Goal: Information Seeking & Learning: Find specific page/section

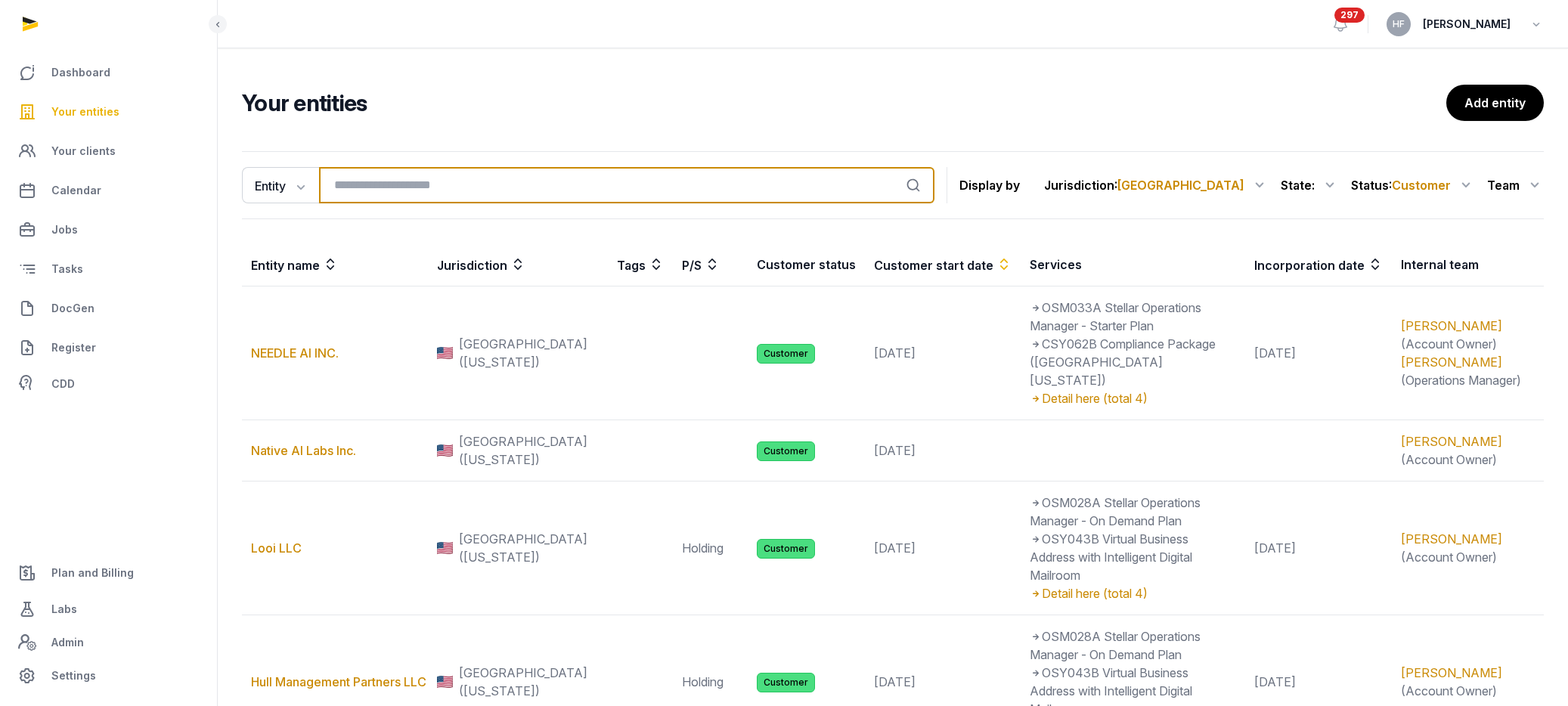
click at [387, 181] on input "search" at bounding box center [626, 185] width 615 height 36
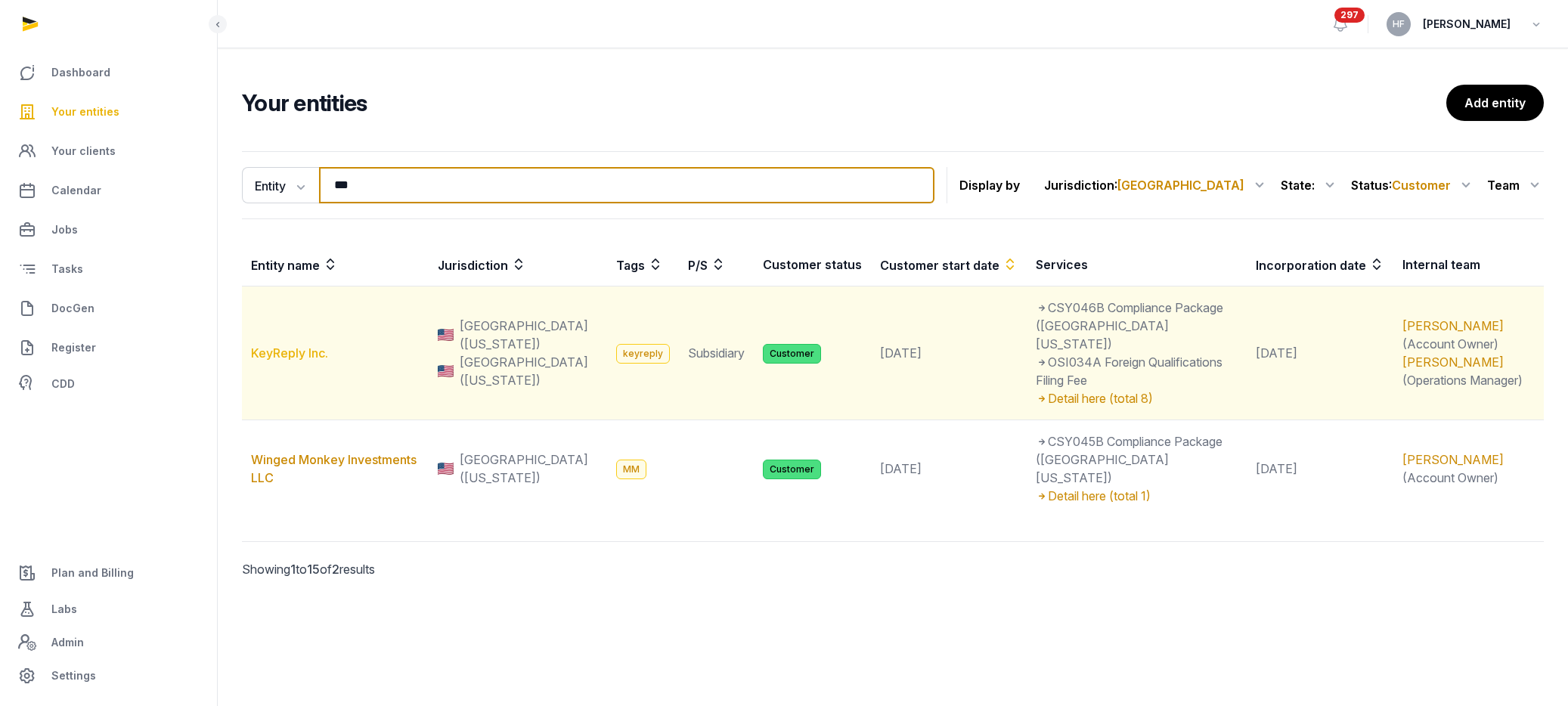
type input "***"
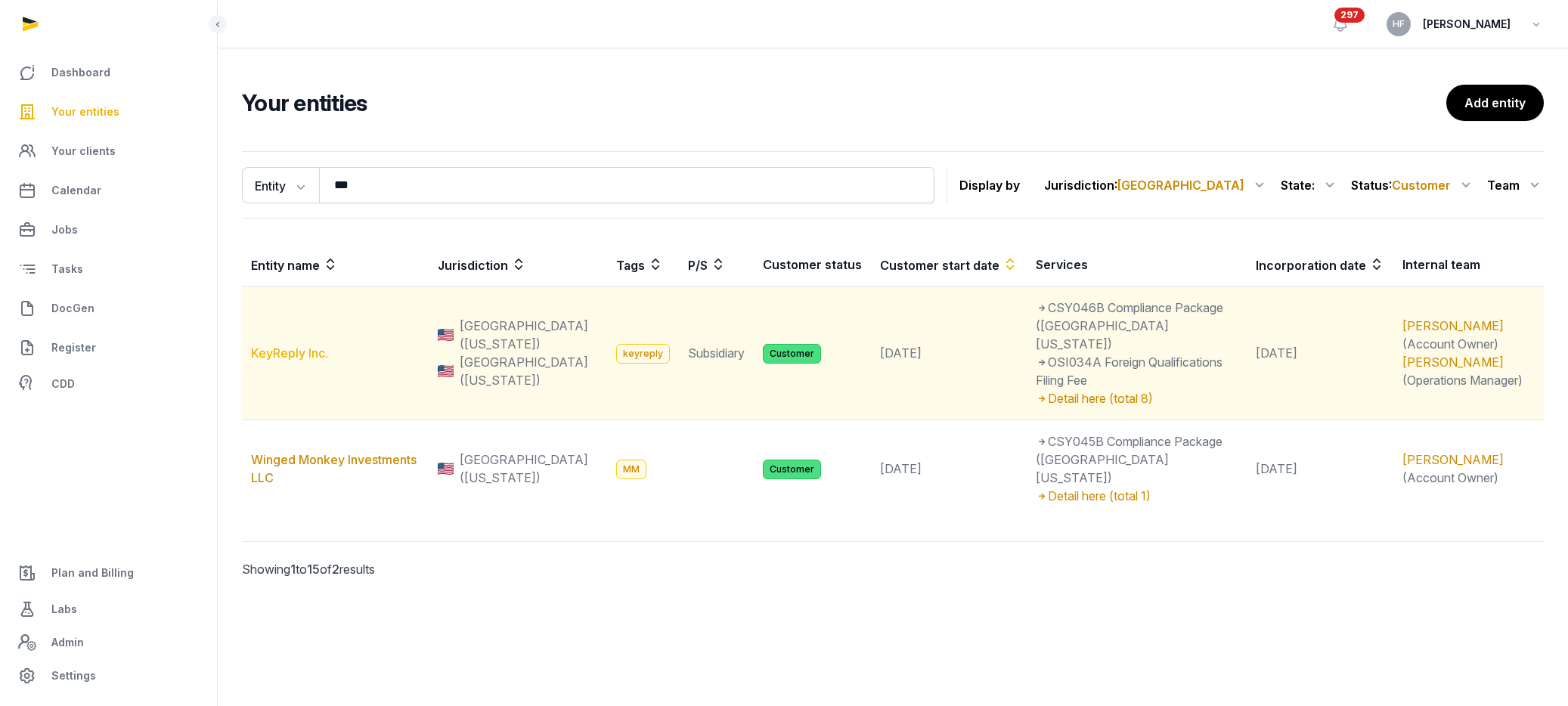
click at [303, 348] on link "KeyReply Inc." at bounding box center [289, 353] width 77 height 15
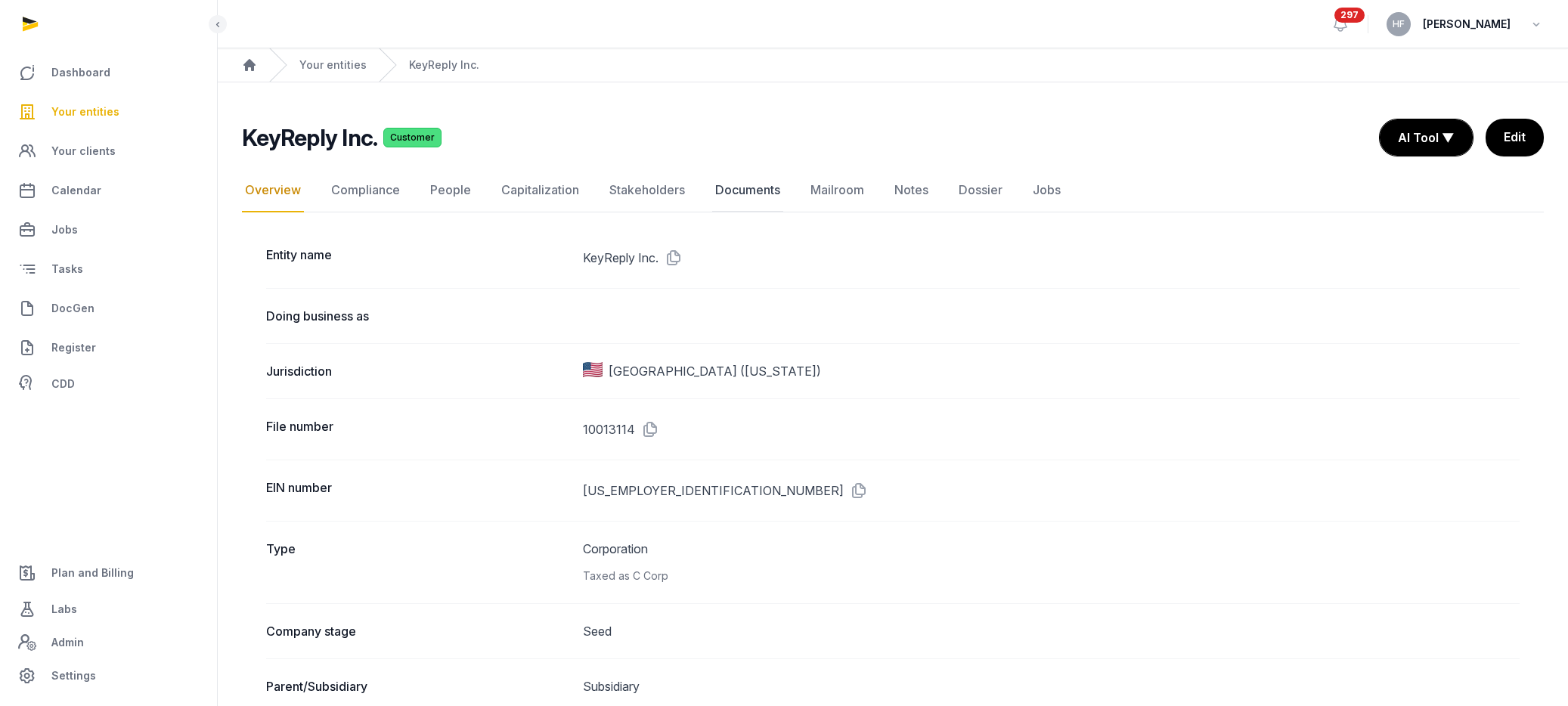
click at [737, 185] on link "Documents" at bounding box center [747, 190] width 71 height 44
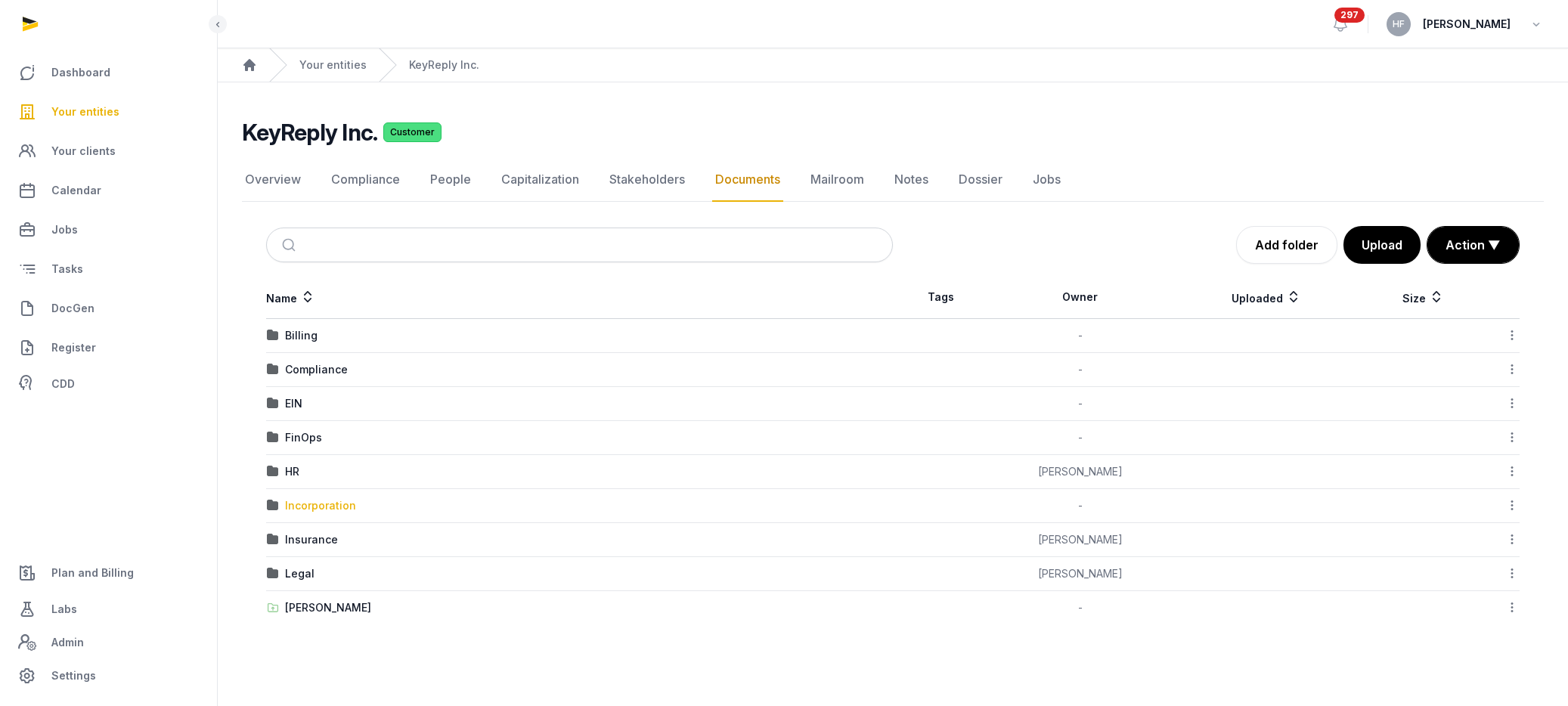
click at [341, 499] on div "Incorporation" at bounding box center [320, 506] width 71 height 15
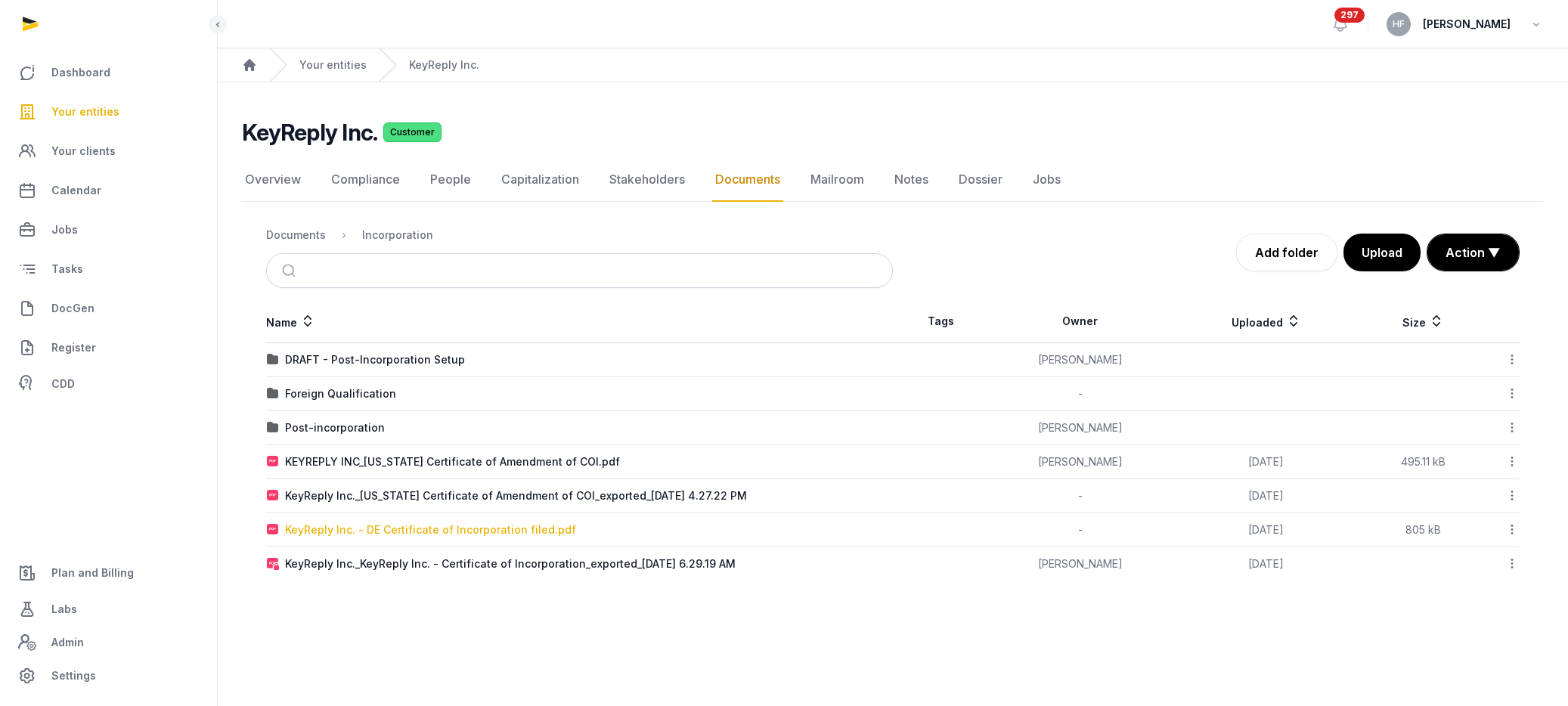
click at [544, 530] on div "KeyReply Inc. - DE Certificate of Incorporation filed.pdf" at bounding box center [431, 530] width 291 height 15
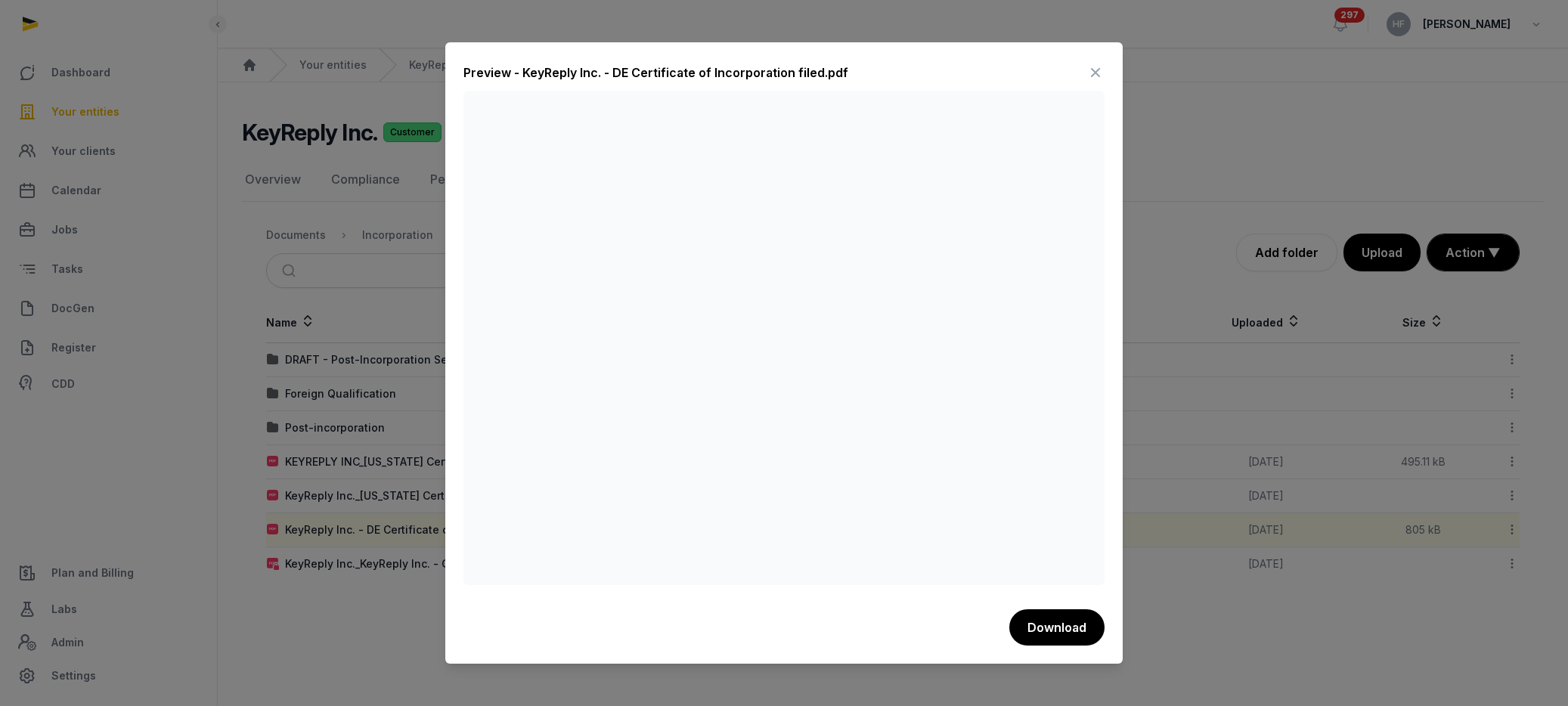
click at [1097, 73] on icon at bounding box center [1096, 73] width 18 height 24
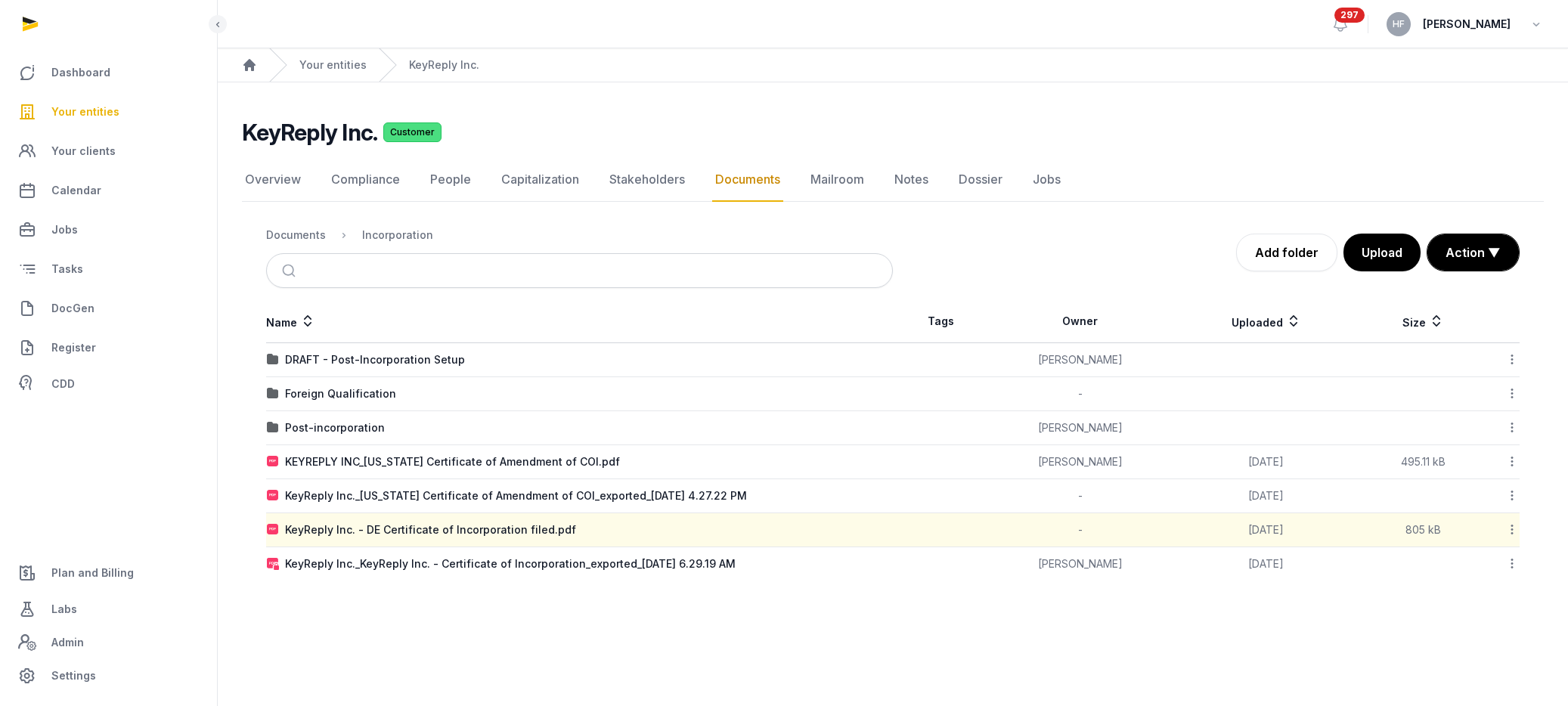
click at [98, 117] on span "Your entities" at bounding box center [86, 112] width 68 height 18
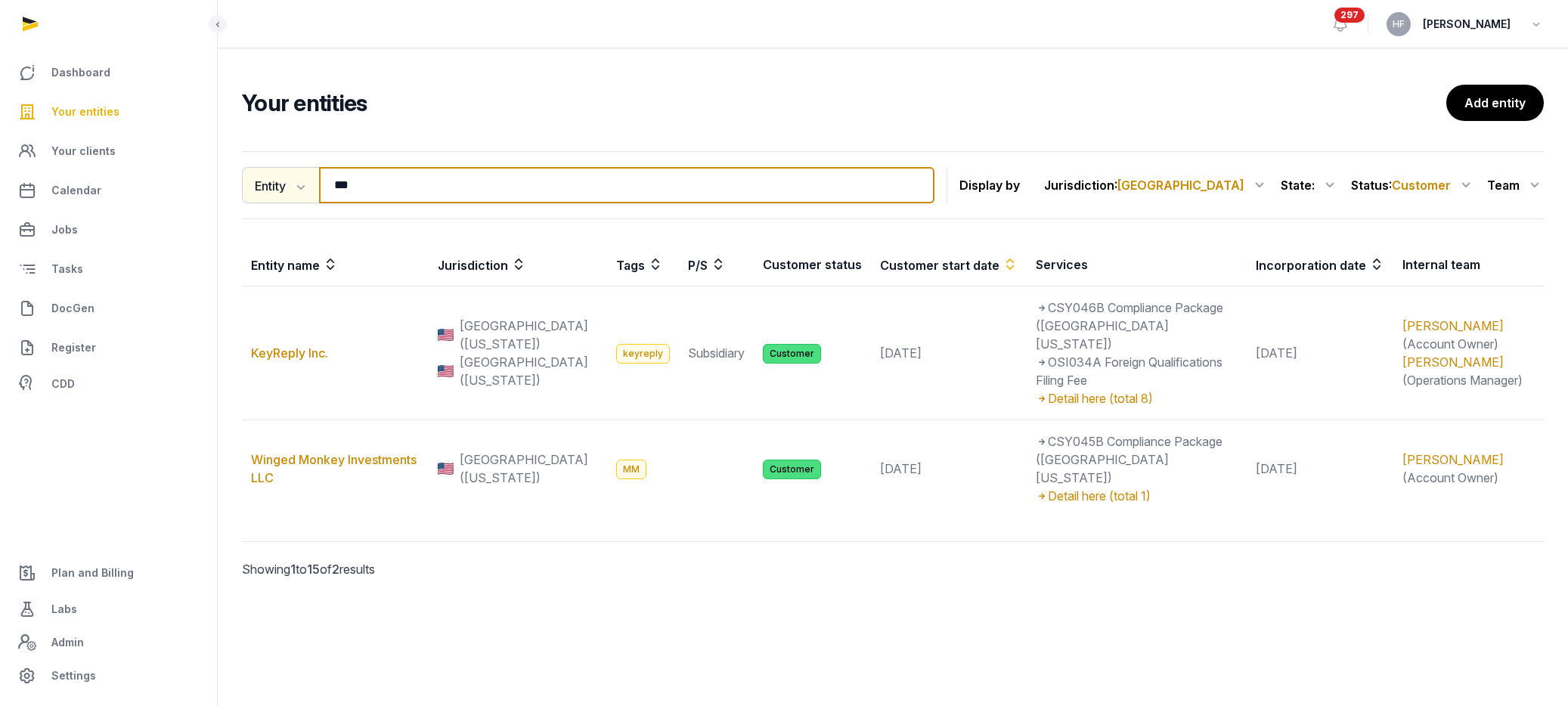
drag, startPoint x: 387, startPoint y: 181, endPoint x: 273, endPoint y: 181, distance: 114.0
click at [280, 181] on div "Entity Entity People Tags Services *** Search" at bounding box center [588, 185] width 693 height 36
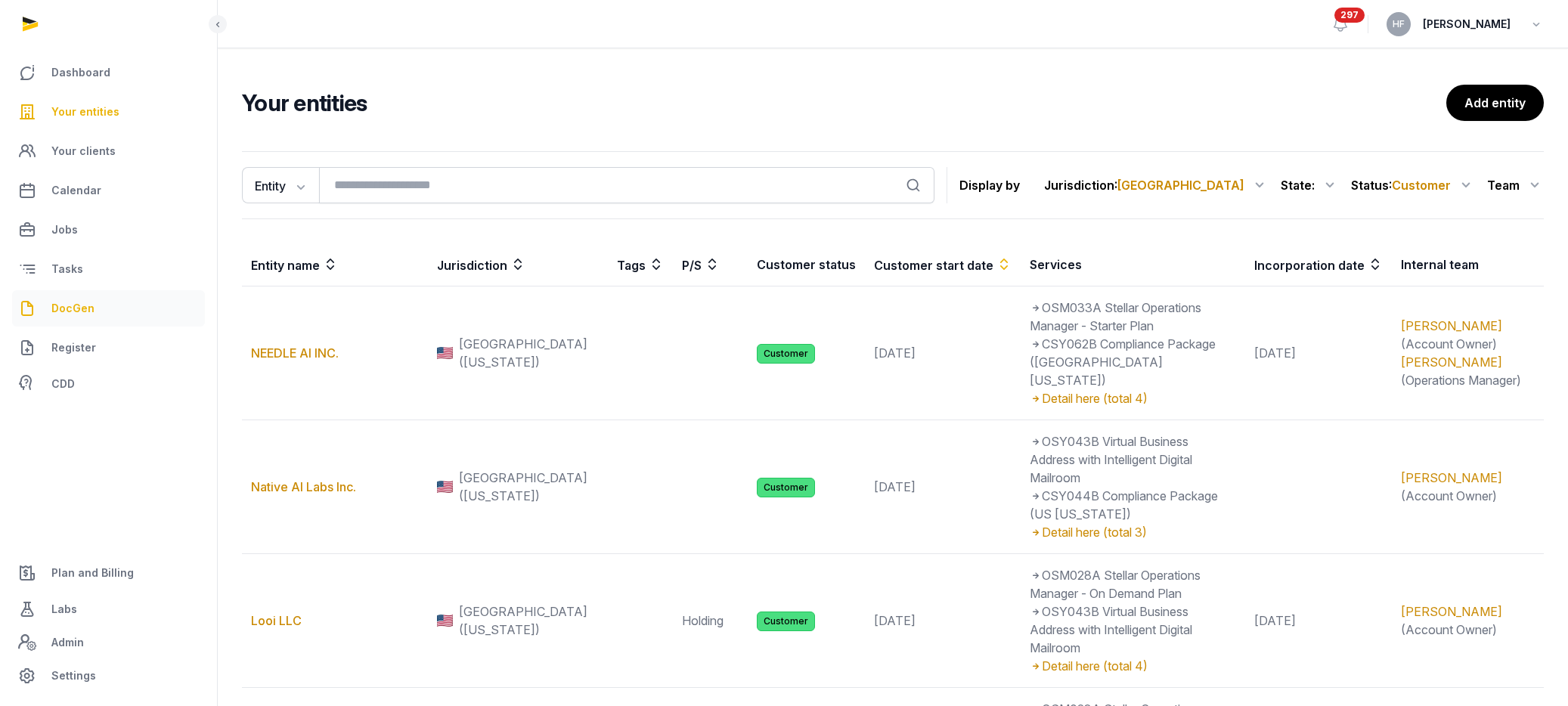
click at [80, 299] on span "DocGen" at bounding box center [73, 308] width 43 height 18
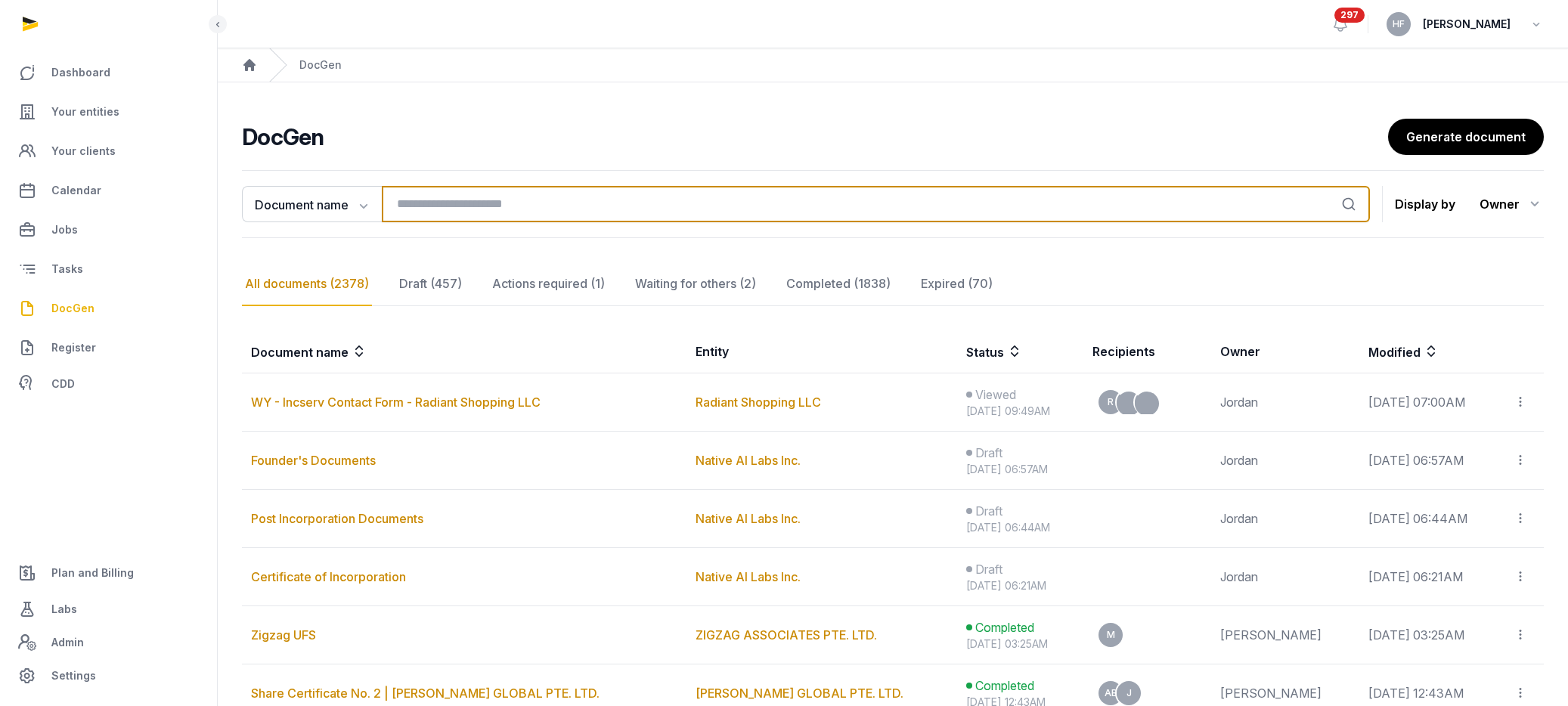
click at [459, 208] on input "search" at bounding box center [875, 204] width 988 height 36
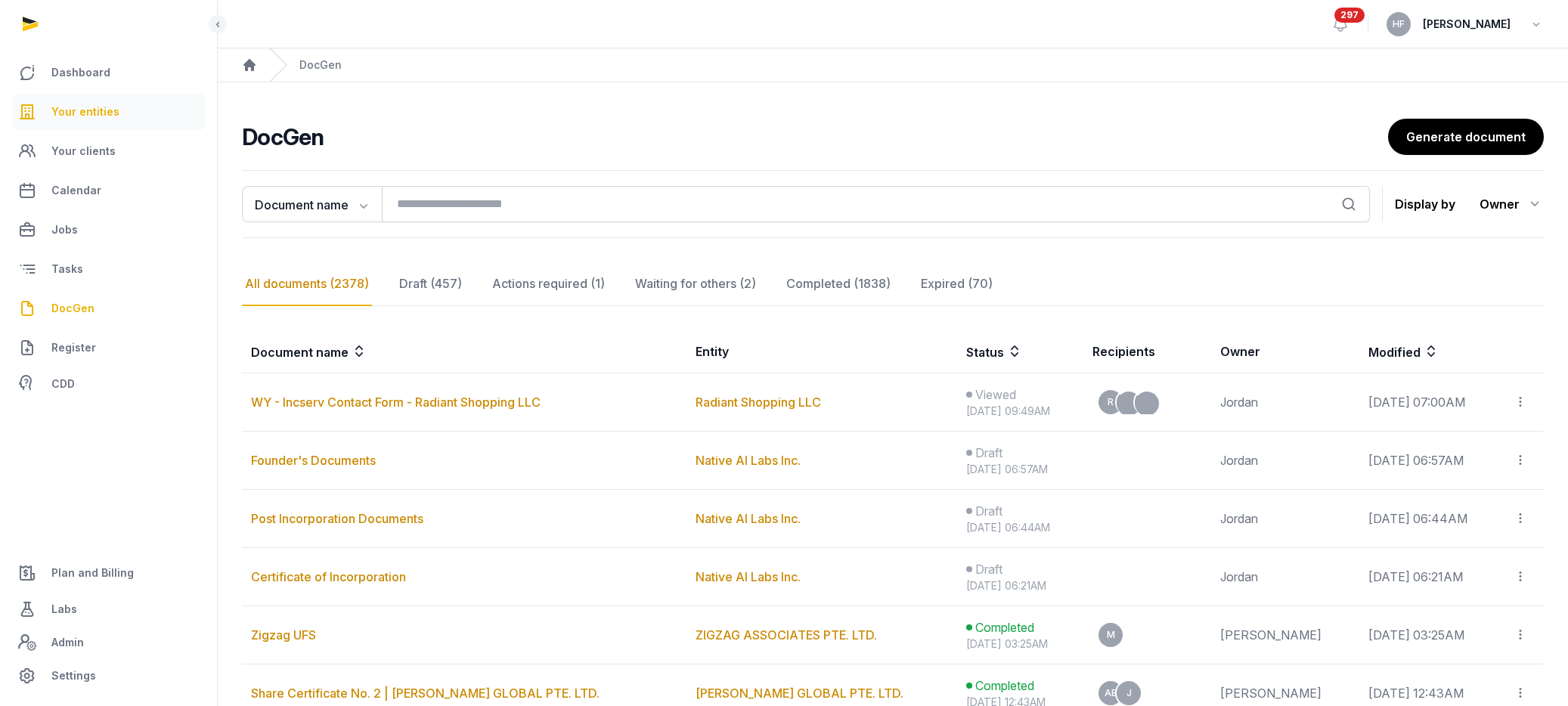
click at [130, 102] on link "Your entities" at bounding box center [108, 112] width 192 height 36
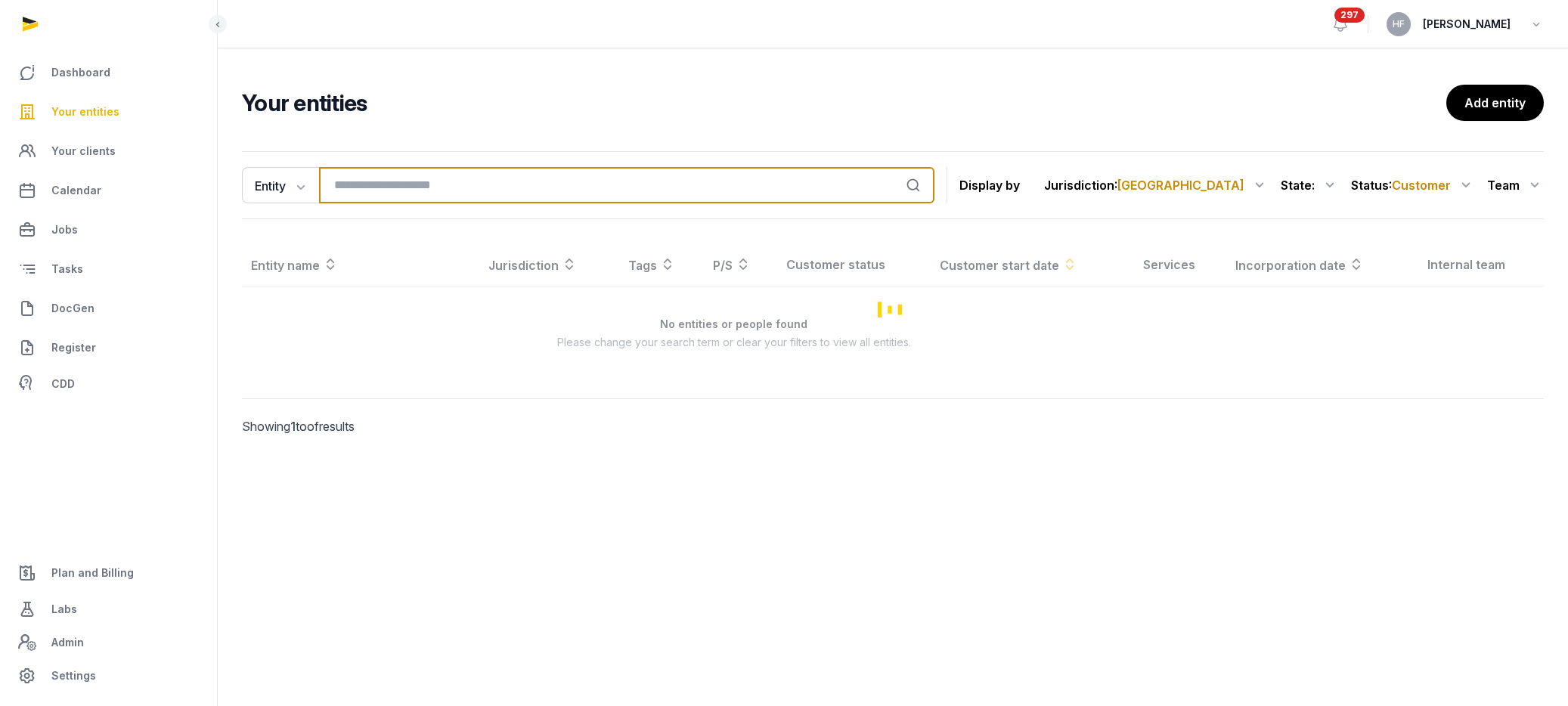
click at [474, 183] on input "search" at bounding box center [626, 185] width 615 height 36
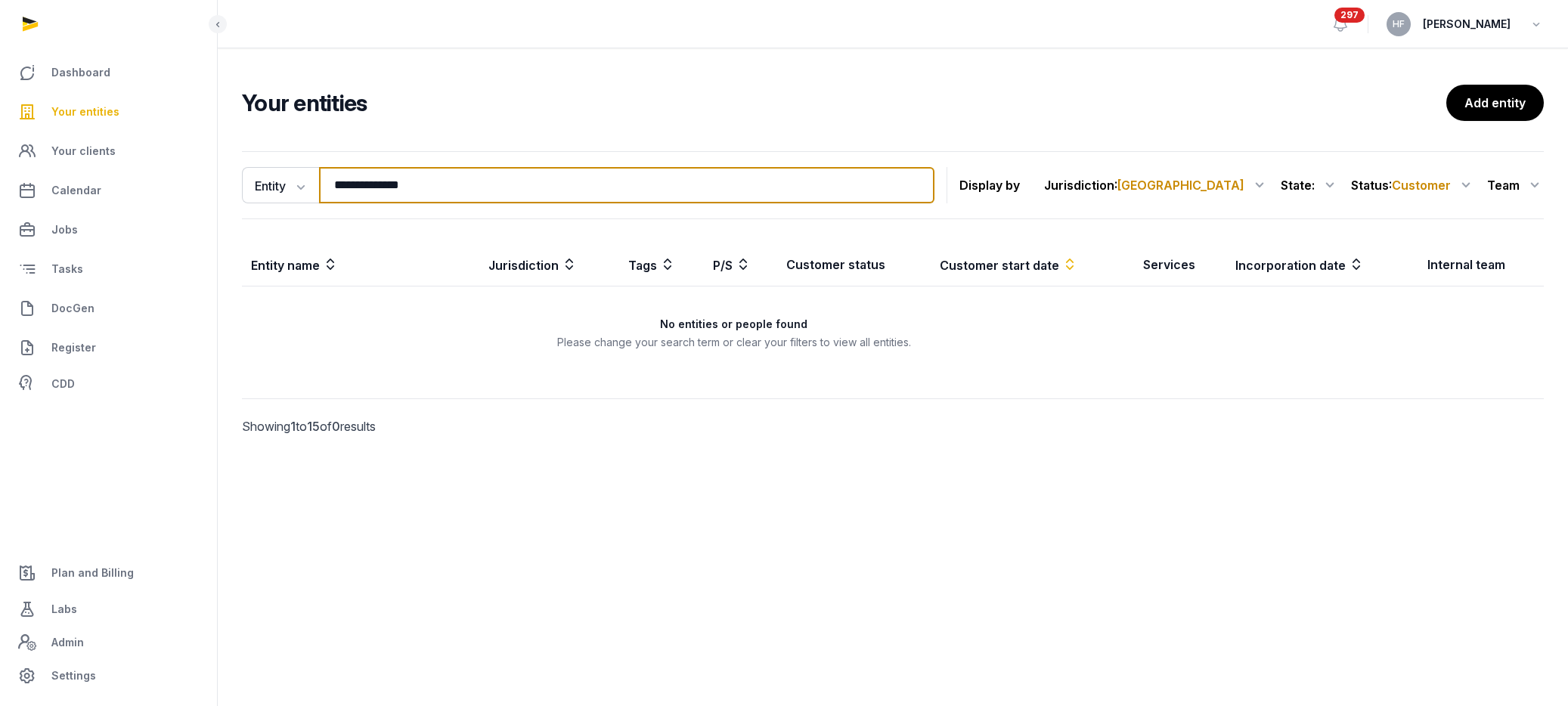
type input "**********"
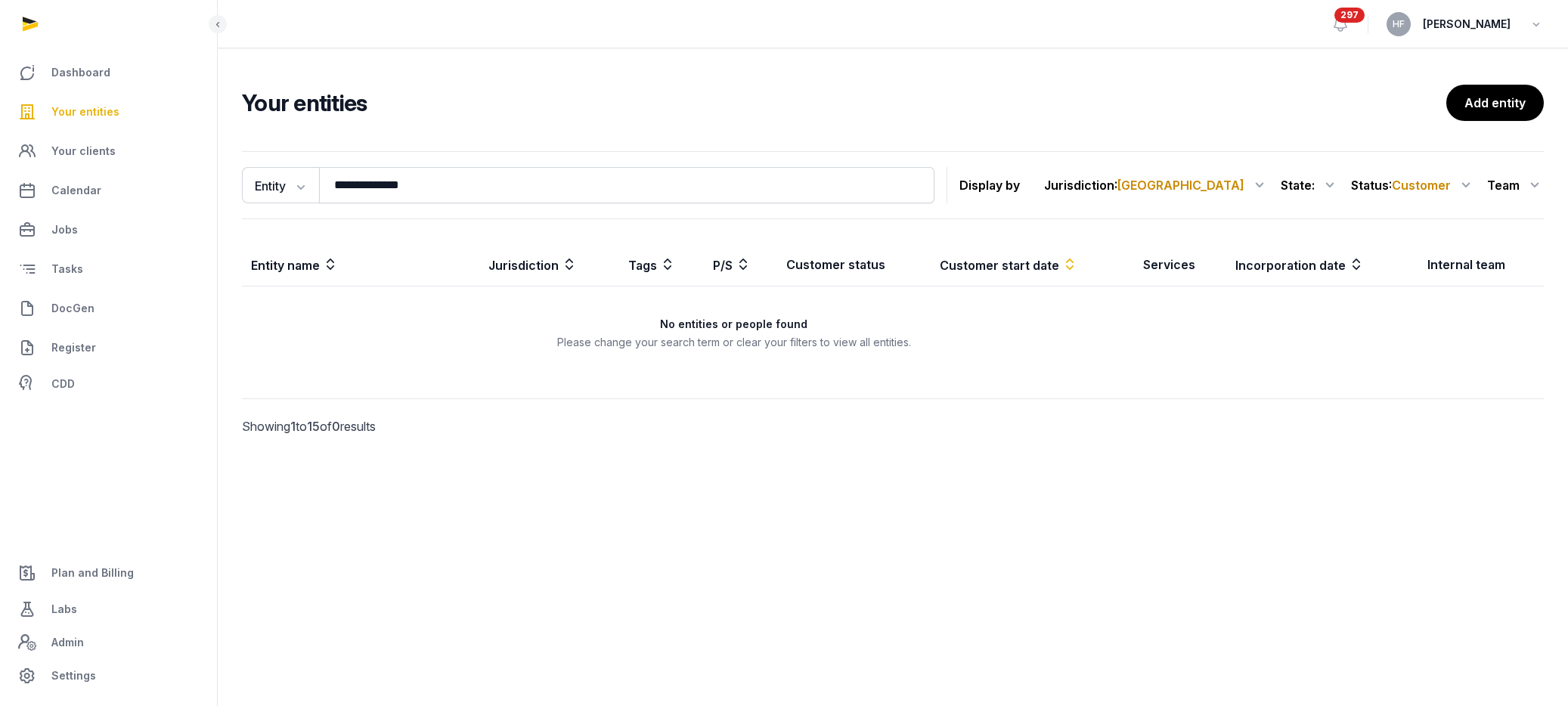
click at [1420, 190] on span "Customer" at bounding box center [1420, 184] width 59 height 15
click at [1419, 212] on div "All statuses" at bounding box center [1413, 222] width 121 height 27
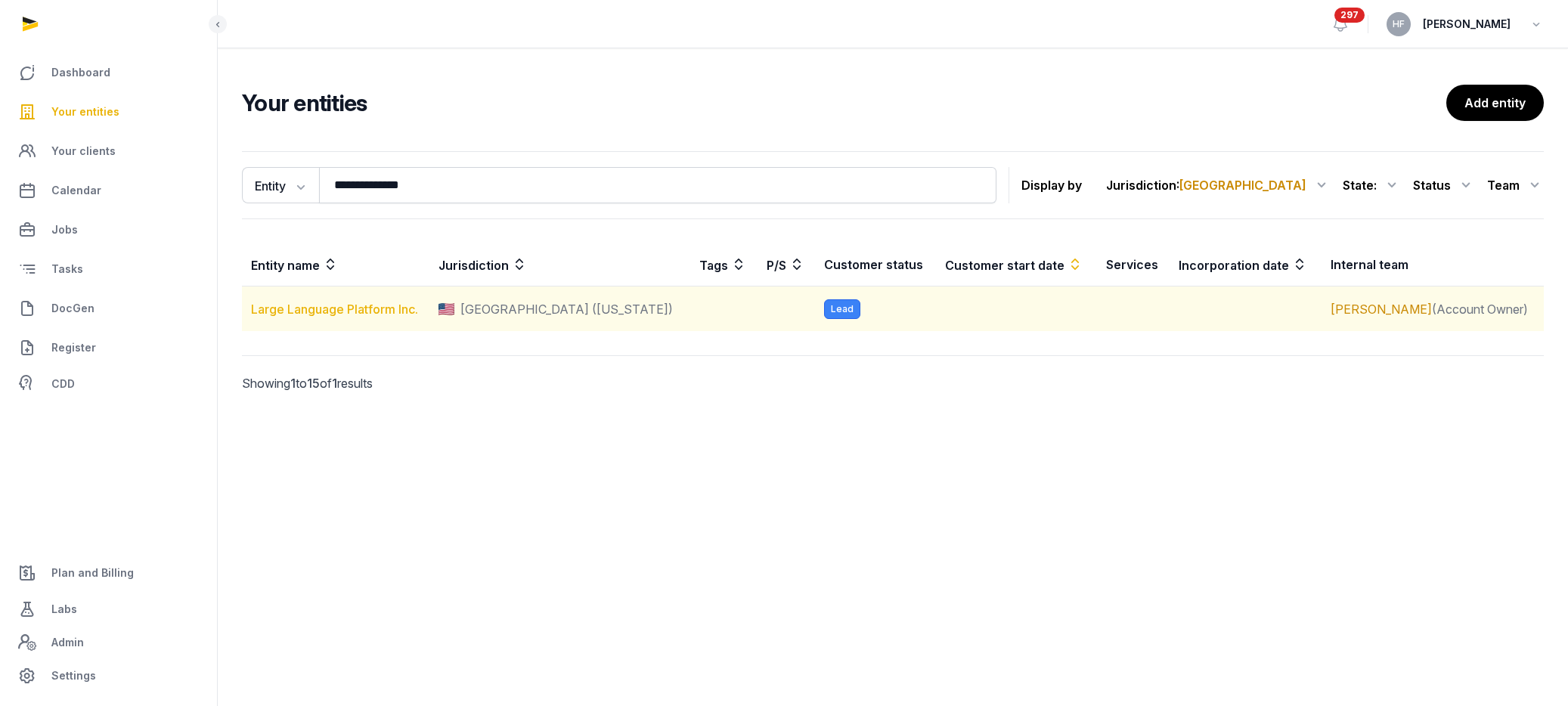
click at [310, 308] on link "Large Language Platform Inc." at bounding box center [335, 309] width 167 height 15
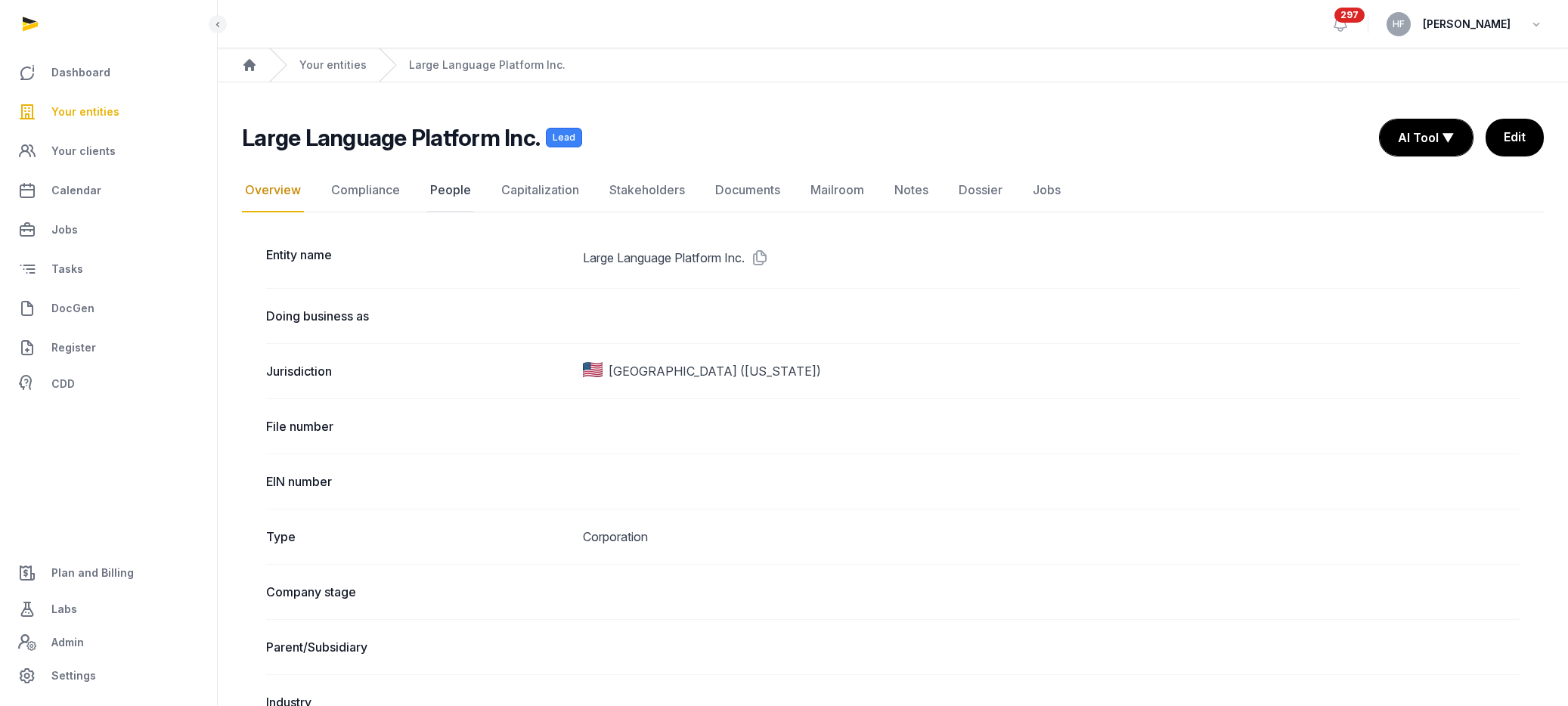
click at [444, 195] on link "People" at bounding box center [451, 190] width 47 height 44
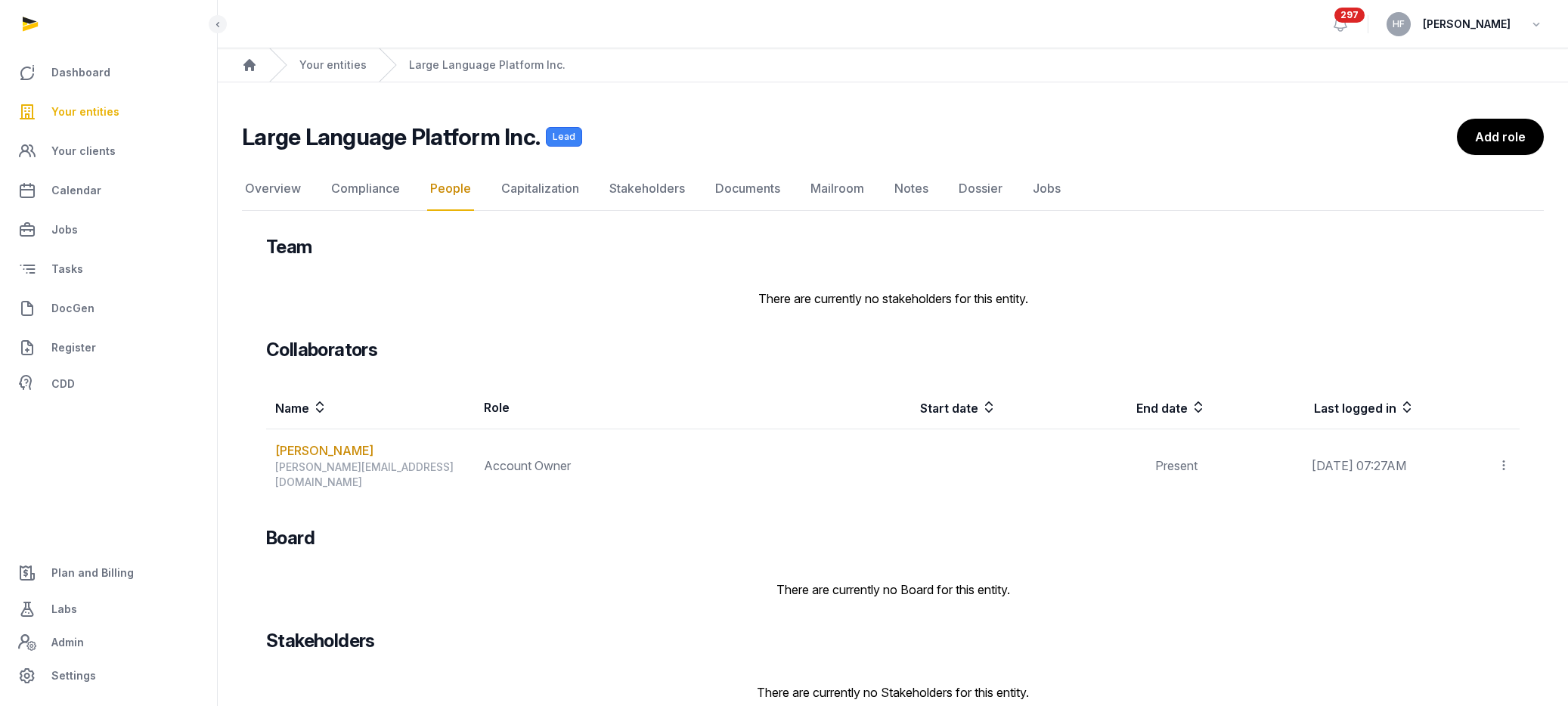
scroll to position [17, 0]
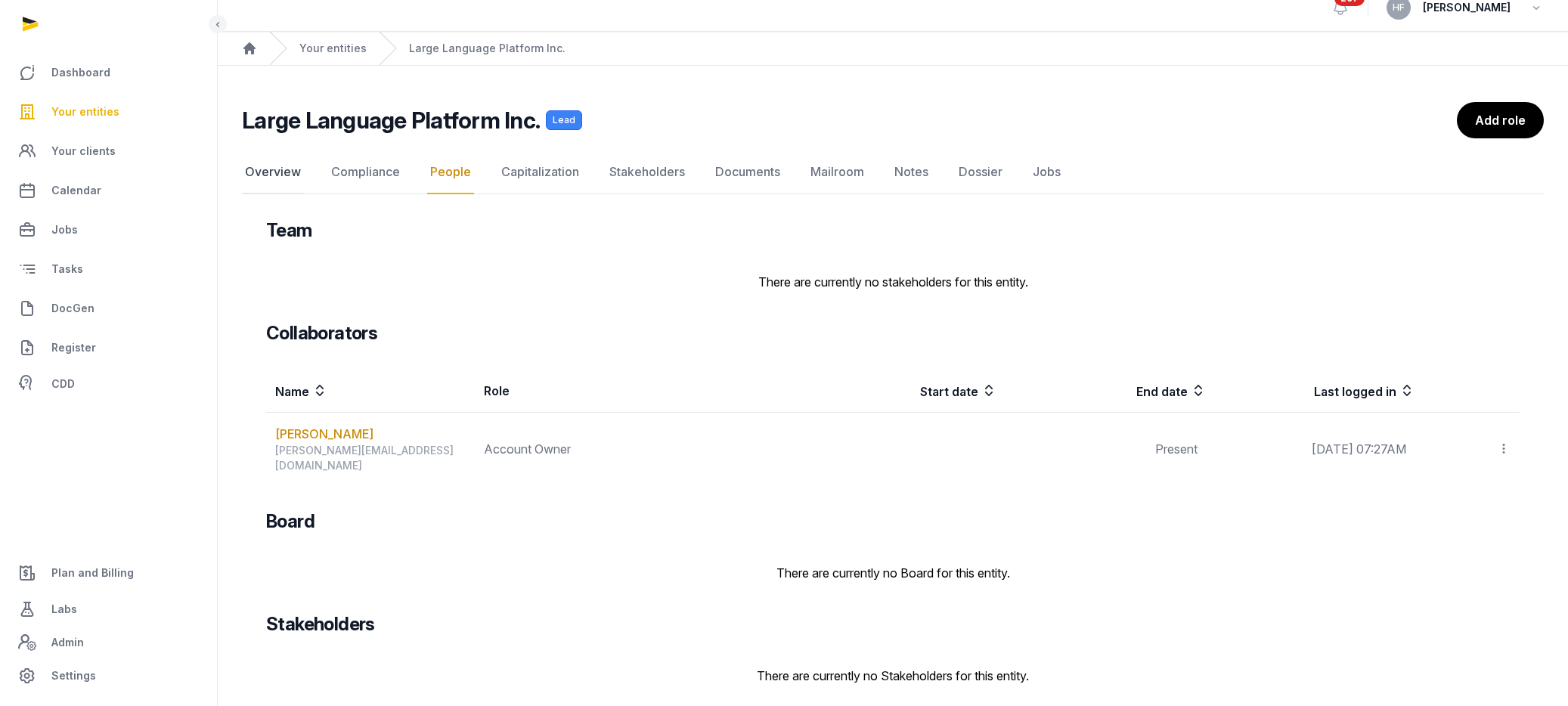
click at [267, 171] on link "Overview" at bounding box center [273, 173] width 62 height 44
